Goal: Task Accomplishment & Management: Use online tool/utility

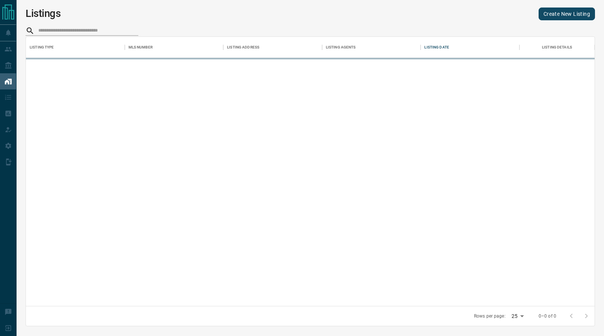
scroll to position [269, 569]
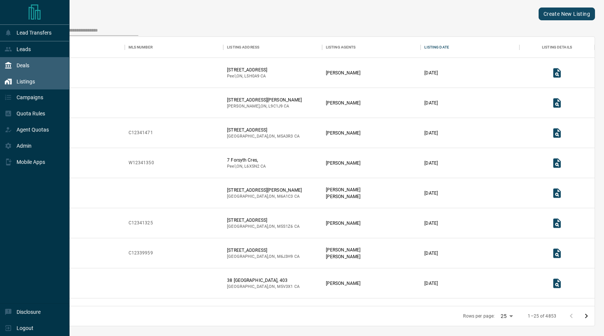
drag, startPoint x: 11, startPoint y: 62, endPoint x: 35, endPoint y: 62, distance: 24.1
click at [11, 62] on icon at bounding box center [9, 66] width 8 height 8
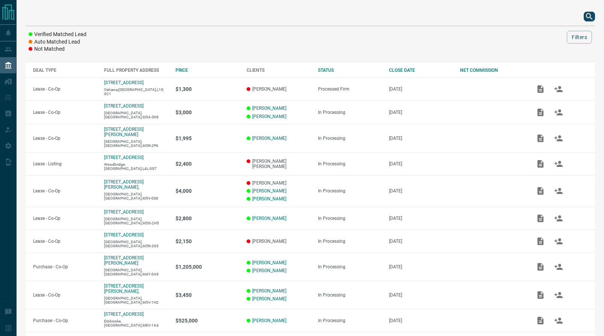
click at [590, 16] on icon "search button" at bounding box center [589, 16] width 6 height 6
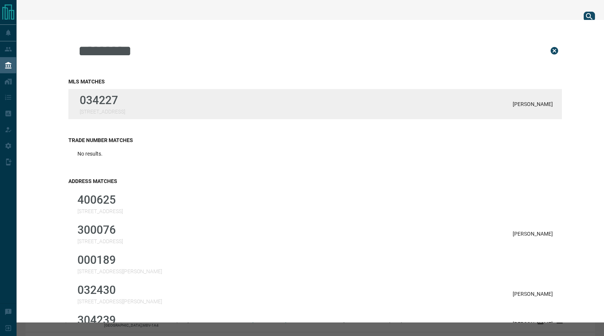
type input "*********"
click at [103, 109] on p "[STREET_ADDRESS]" at bounding box center [103, 112] width 46 height 6
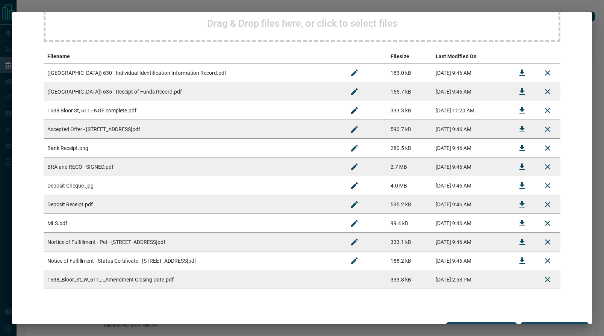
scroll to position [130, 0]
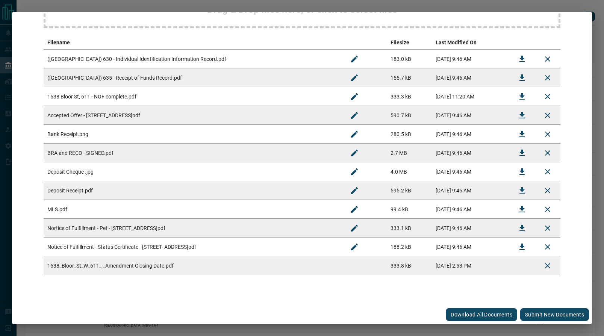
click at [552, 316] on button "Submit new documents" at bounding box center [555, 314] width 69 height 13
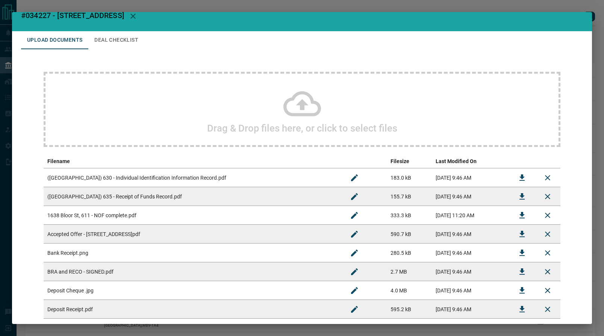
scroll to position [0, 0]
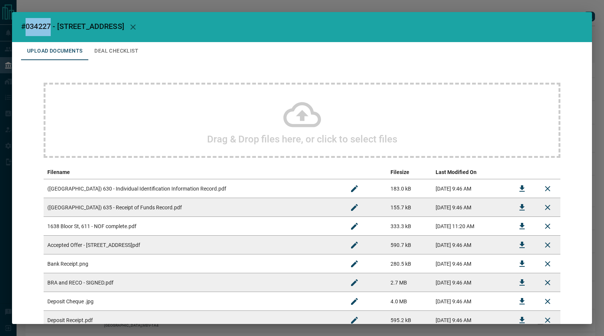
drag, startPoint x: 50, startPoint y: 26, endPoint x: 27, endPoint y: 28, distance: 23.8
click at [27, 28] on span "#034227 - [STREET_ADDRESS]" at bounding box center [72, 26] width 103 height 9
copy span "034227"
click at [138, 26] on icon "button" at bounding box center [133, 27] width 9 height 9
